Goal: Task Accomplishment & Management: Manage account settings

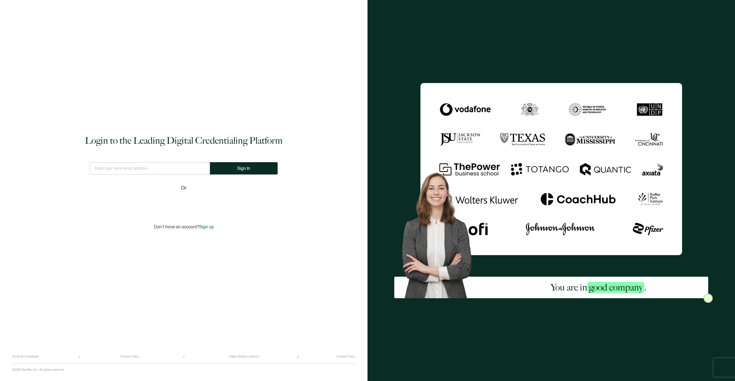
click at [168, 165] on input "text" at bounding box center [150, 168] width 120 height 12
type input "[EMAIL_ADDRESS][DOMAIN_NAME]"
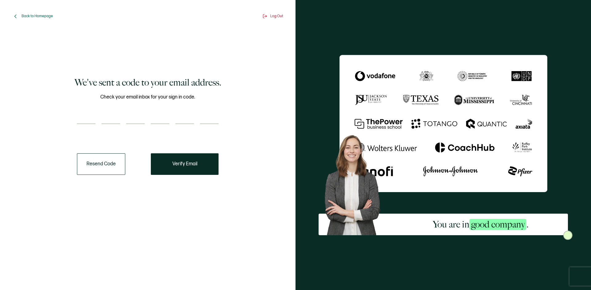
click at [96, 119] on div at bounding box center [148, 118] width 142 height 12
click at [93, 119] on input "number" at bounding box center [86, 118] width 18 height 12
paste input "8"
type input "8"
type input "5"
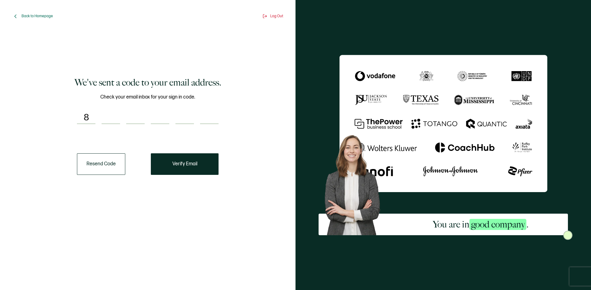
type input "6"
type input "9"
type input "4"
type input "0"
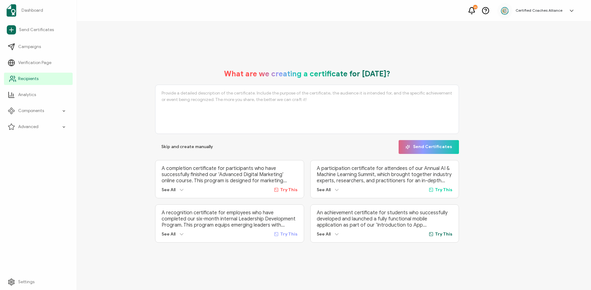
click at [32, 79] on span "Recipients" at bounding box center [28, 79] width 20 height 6
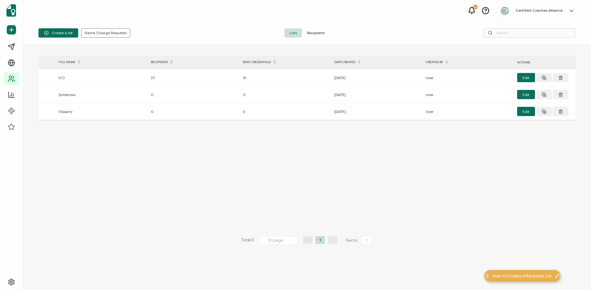
click at [313, 35] on span "Recipients" at bounding box center [316, 32] width 28 height 9
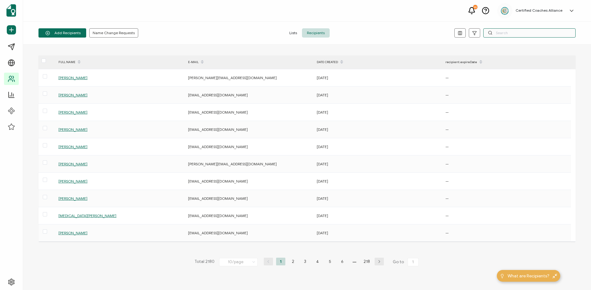
click at [519, 35] on input "text" at bounding box center [529, 32] width 92 height 9
paste input "[PERSON_NAME][EMAIL_ADDRESS][PERSON_NAME][DOMAIN_NAME]"
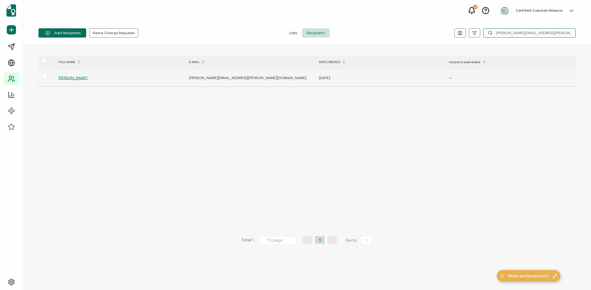
type input "[PERSON_NAME][EMAIL_ADDRESS][PERSON_NAME][DOMAIN_NAME]"
click at [71, 76] on span "[PERSON_NAME]" at bounding box center [72, 77] width 29 height 5
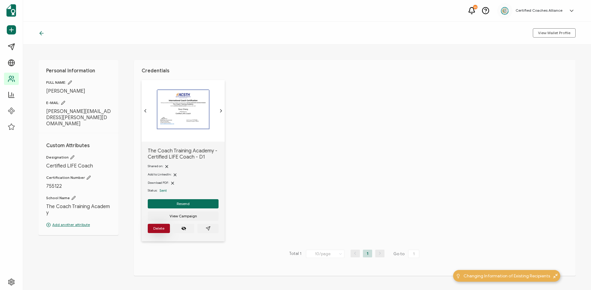
click at [161, 233] on button "Delete" at bounding box center [159, 228] width 22 height 9
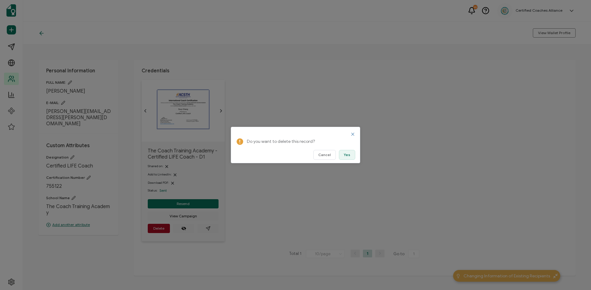
click at [349, 157] on span "Yes" at bounding box center [347, 155] width 6 height 4
